Goal: Find specific page/section: Find specific page/section

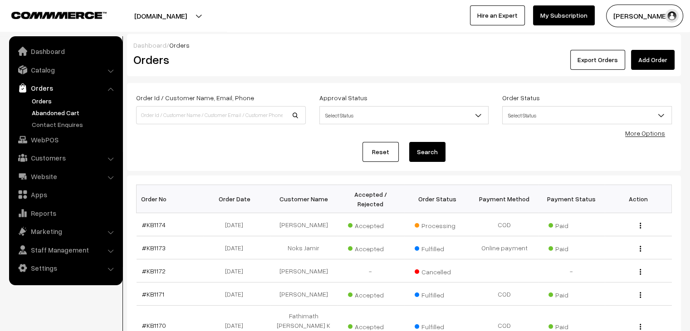
click at [54, 112] on link "Abandoned Cart" at bounding box center [75, 113] width 90 height 10
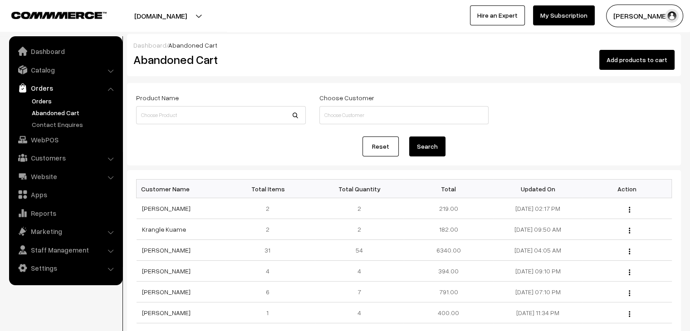
click at [54, 100] on link "Orders" at bounding box center [75, 101] width 90 height 10
